Goal: Task Accomplishment & Management: Manage account settings

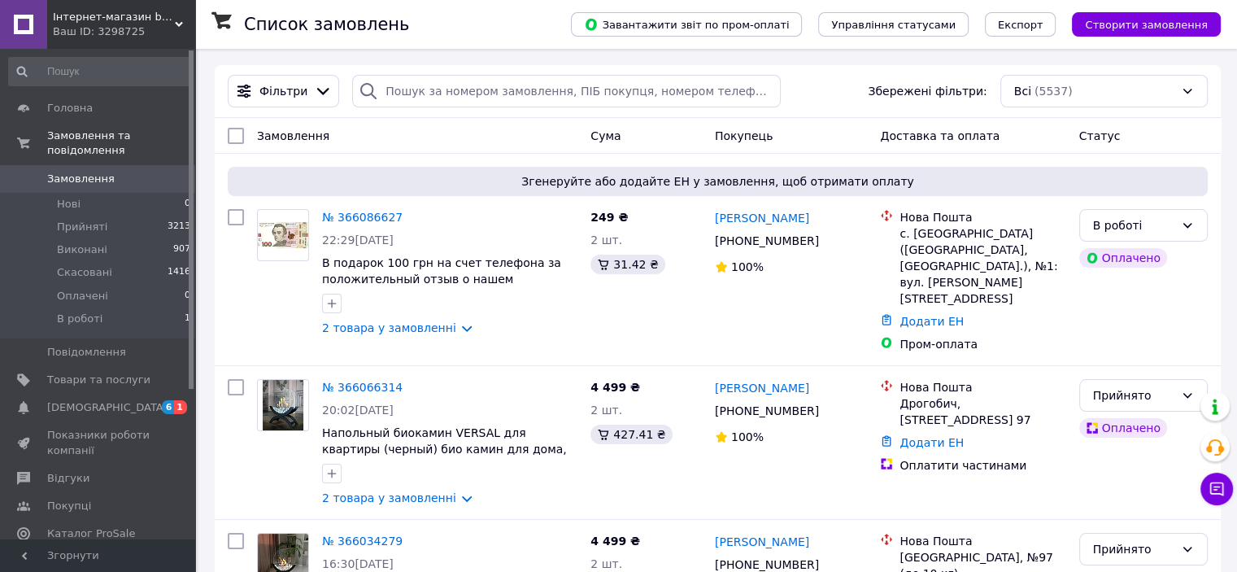
click at [143, 400] on span "[DEMOGRAPHIC_DATA]" at bounding box center [98, 407] width 103 height 15
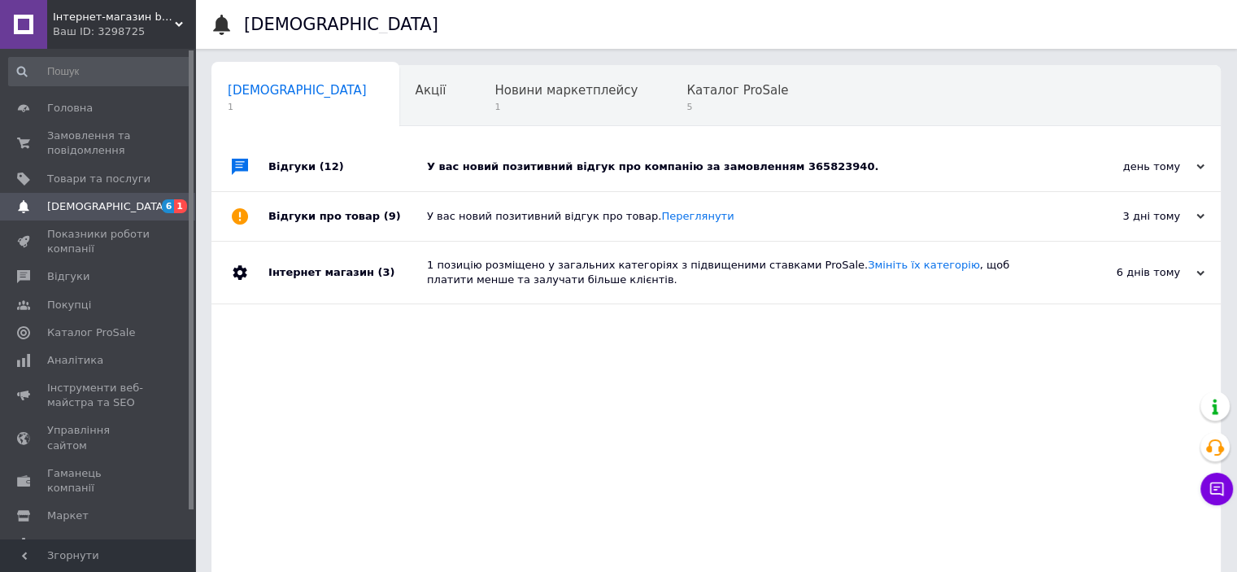
click at [521, 171] on div "У вас новий позитивний відгук про компанію за замовленням 365823940." at bounding box center [734, 166] width 615 height 15
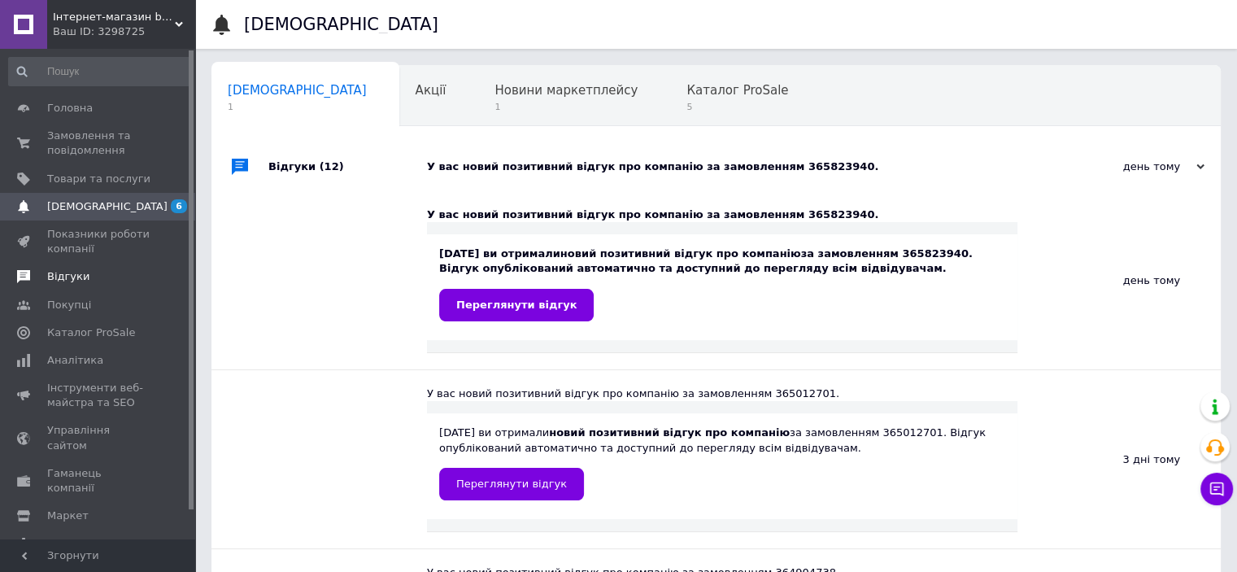
click at [55, 276] on span "Відгуки" at bounding box center [68, 276] width 42 height 15
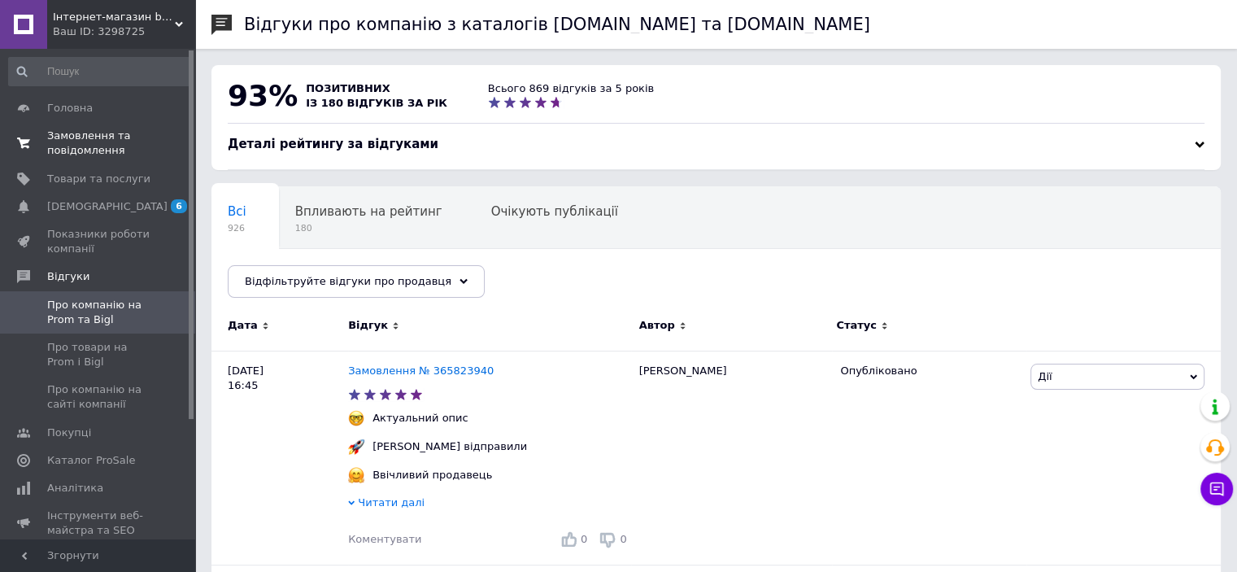
click at [80, 149] on span "Замовлення та повідомлення" at bounding box center [98, 143] width 103 height 29
